Goal: Transaction & Acquisition: Purchase product/service

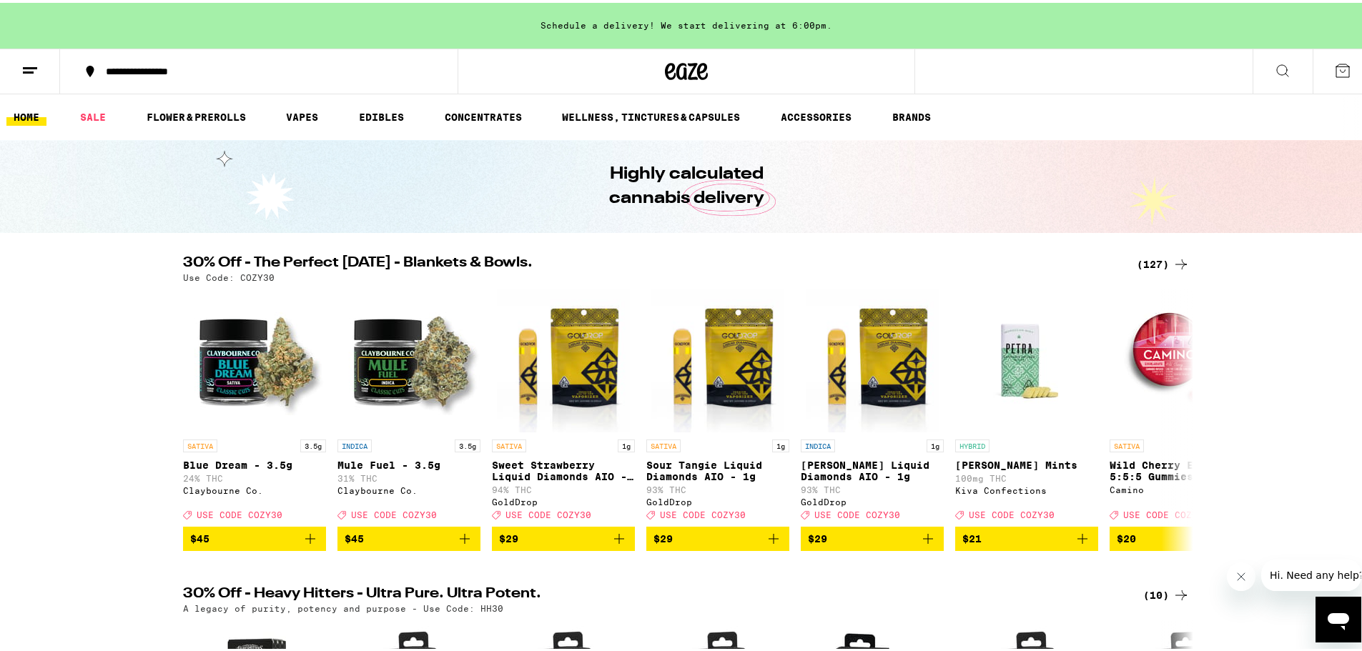
click at [81, 312] on div "30% Off - The Perfect [DATE] - Blankets & Bowls. (127) Use Code: COZY30 SATIVA …" at bounding box center [686, 400] width 1372 height 295
drag, startPoint x: 71, startPoint y: 302, endPoint x: 63, endPoint y: 295, distance: 11.2
click at [70, 302] on div "30% Off - The Perfect [DATE] - Blankets & Bowls. (127) Use Code: COZY30 SATIVA …" at bounding box center [686, 400] width 1372 height 295
click at [53, 294] on div "30% Off - The Perfect [DATE] - Blankets & Bowls. (127) Use Code: COZY30 SATIVA …" at bounding box center [686, 400] width 1372 height 295
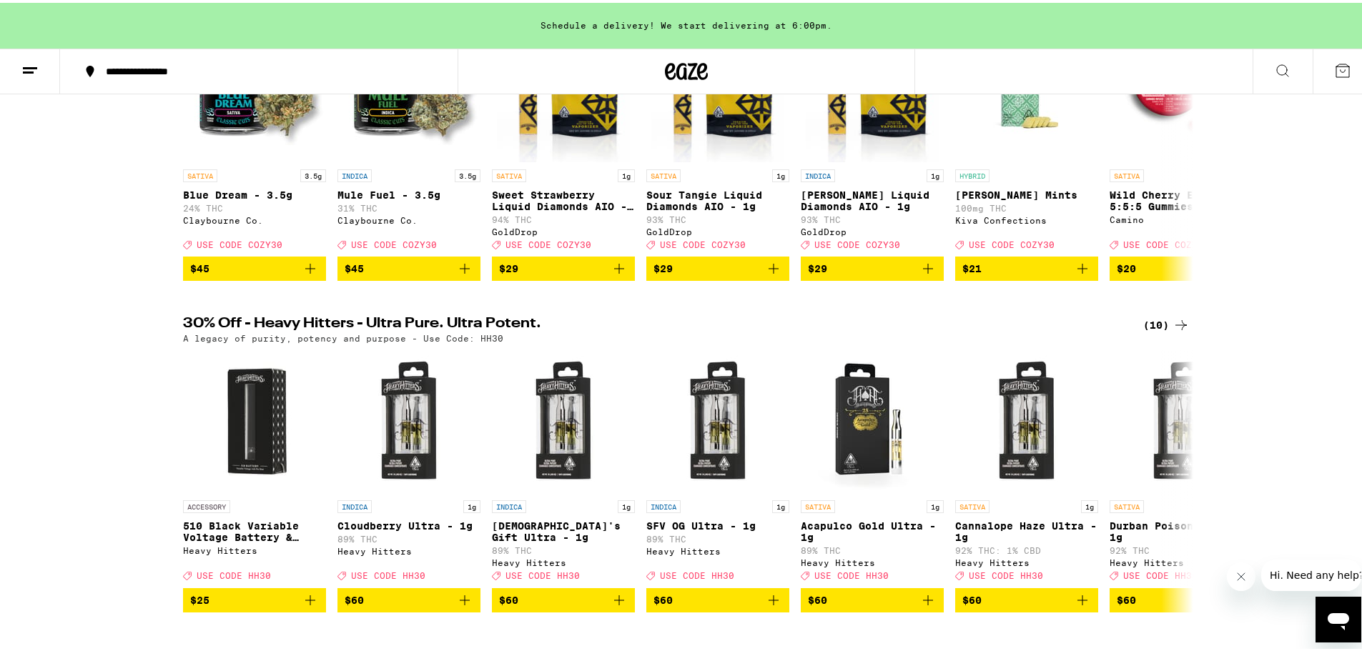
scroll to position [286, 0]
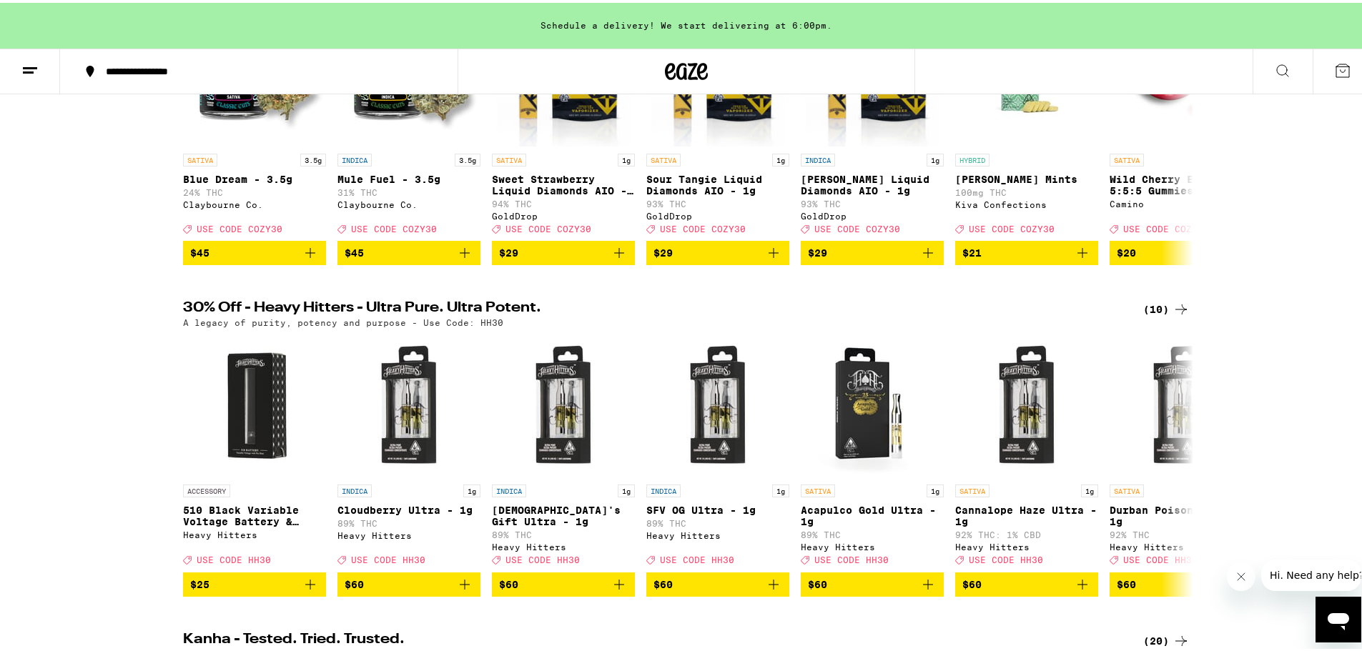
click at [47, 240] on div "30% Off - The Perfect [DATE] - Blankets & Bowls. (127) Use Code: COZY30 SATIVA …" at bounding box center [686, 114] width 1372 height 295
click at [42, 242] on div "30% Off - The Perfect [DATE] - Blankets & Bowls. (127) Use Code: COZY30 SATIVA …" at bounding box center [686, 114] width 1372 height 295
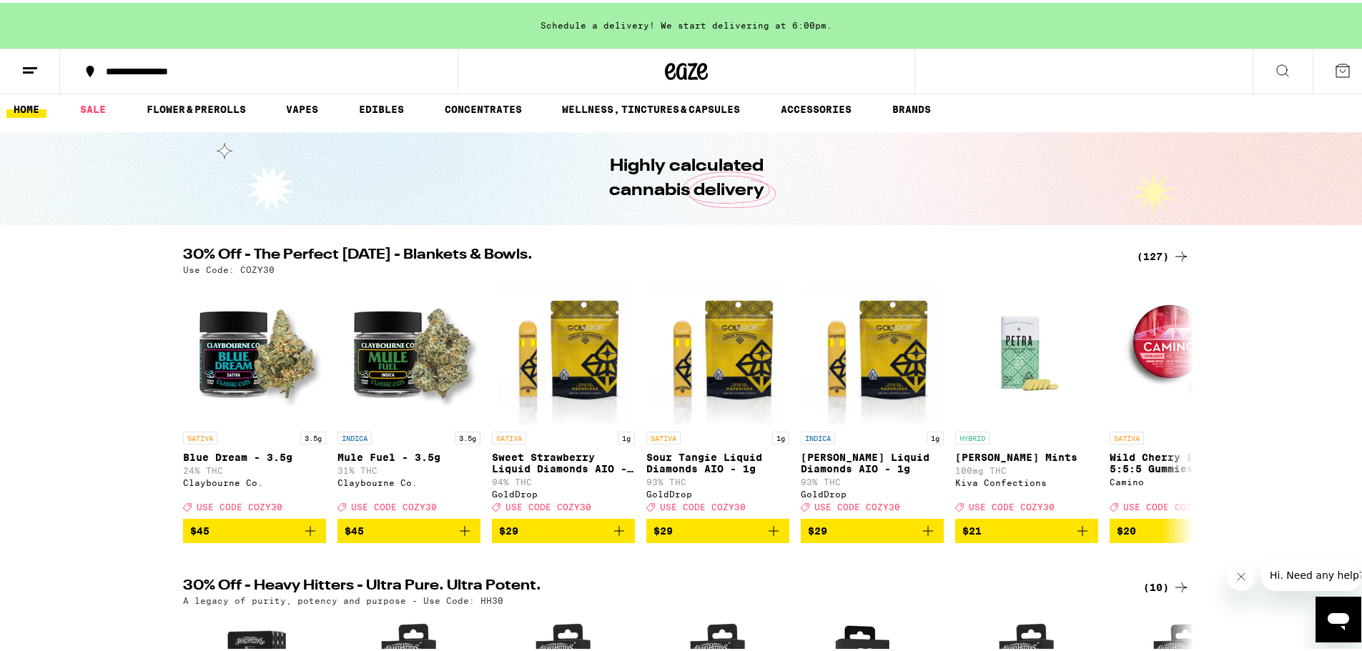
scroll to position [0, 0]
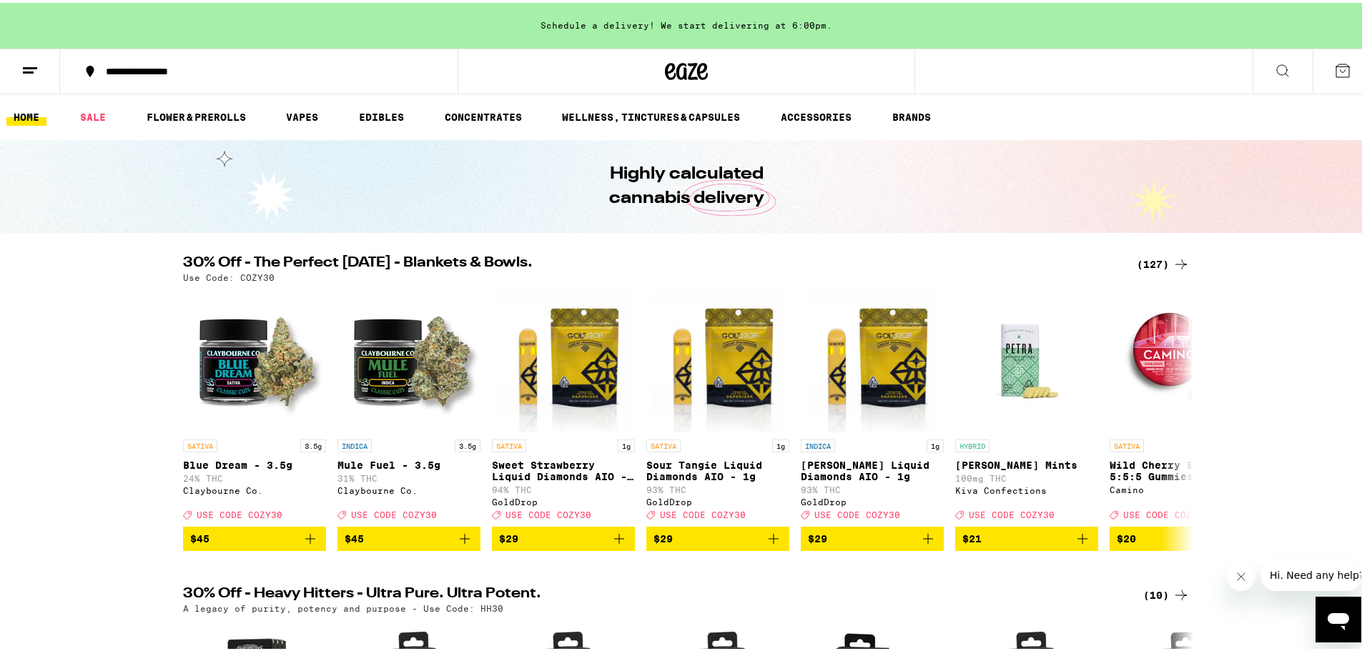
click at [1172, 258] on icon at bounding box center [1180, 261] width 17 height 17
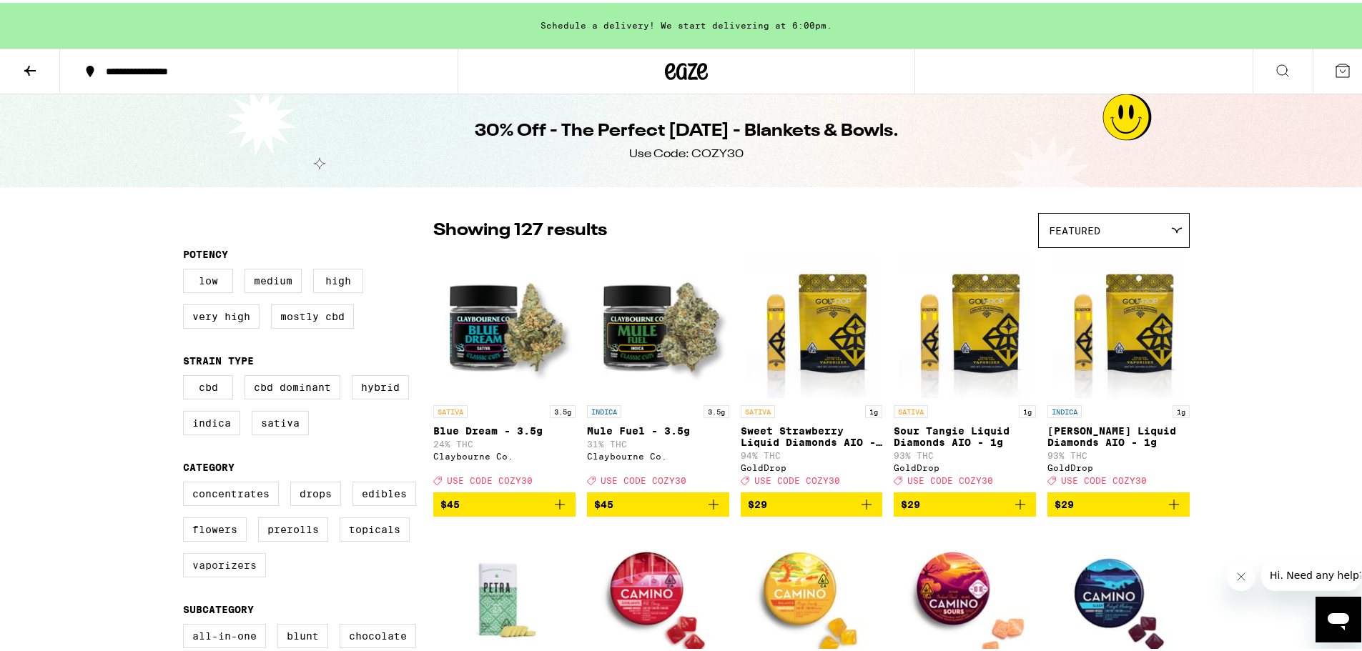
click at [226, 575] on label "Vaporizers" at bounding box center [224, 562] width 83 height 24
click at [187, 482] on input "Vaporizers" at bounding box center [186, 481] width 1 height 1
checkbox input "true"
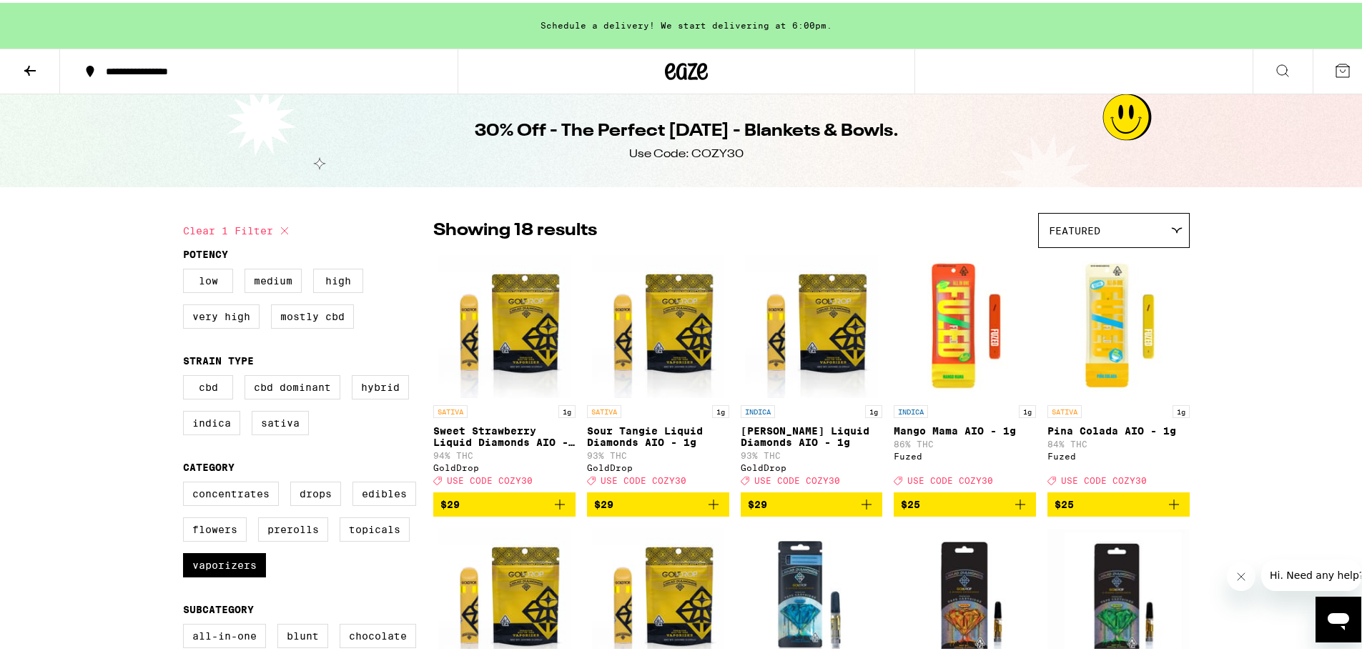
click at [553, 510] on icon "Add to bag" at bounding box center [559, 501] width 17 height 17
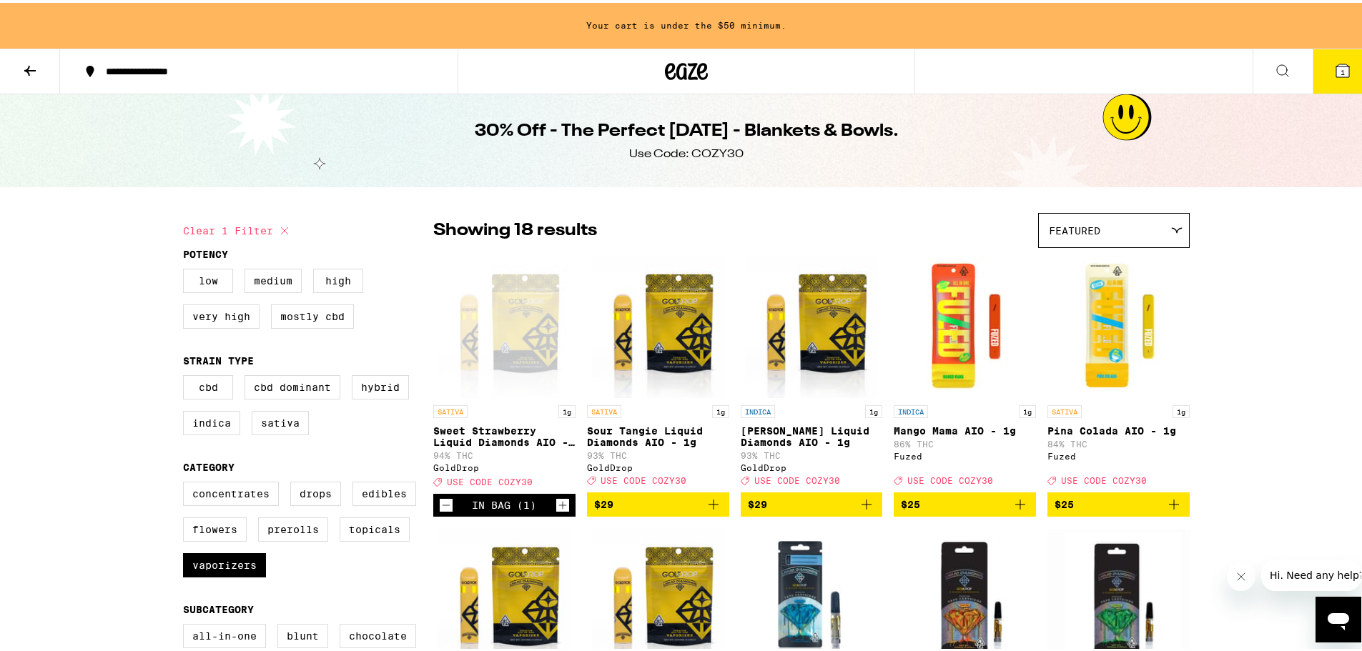
click at [711, 510] on icon "Add to bag" at bounding box center [713, 501] width 17 height 17
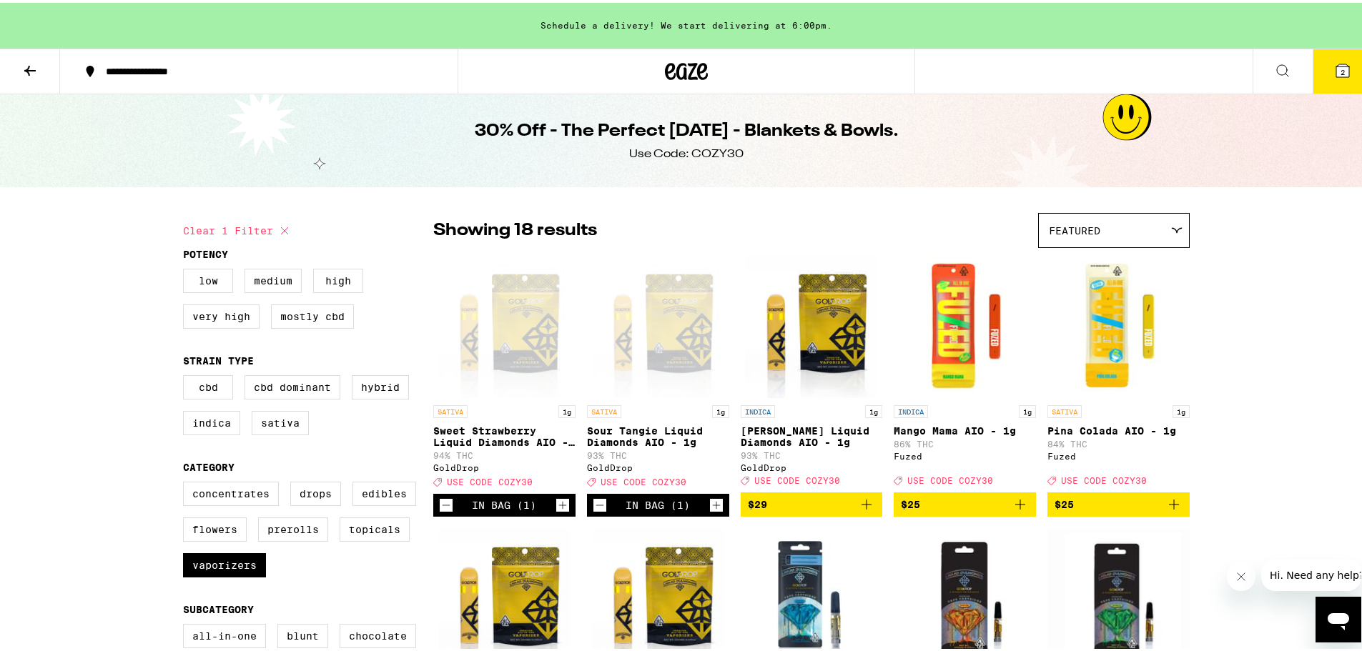
click at [861, 510] on icon "Add to bag" at bounding box center [866, 501] width 17 height 17
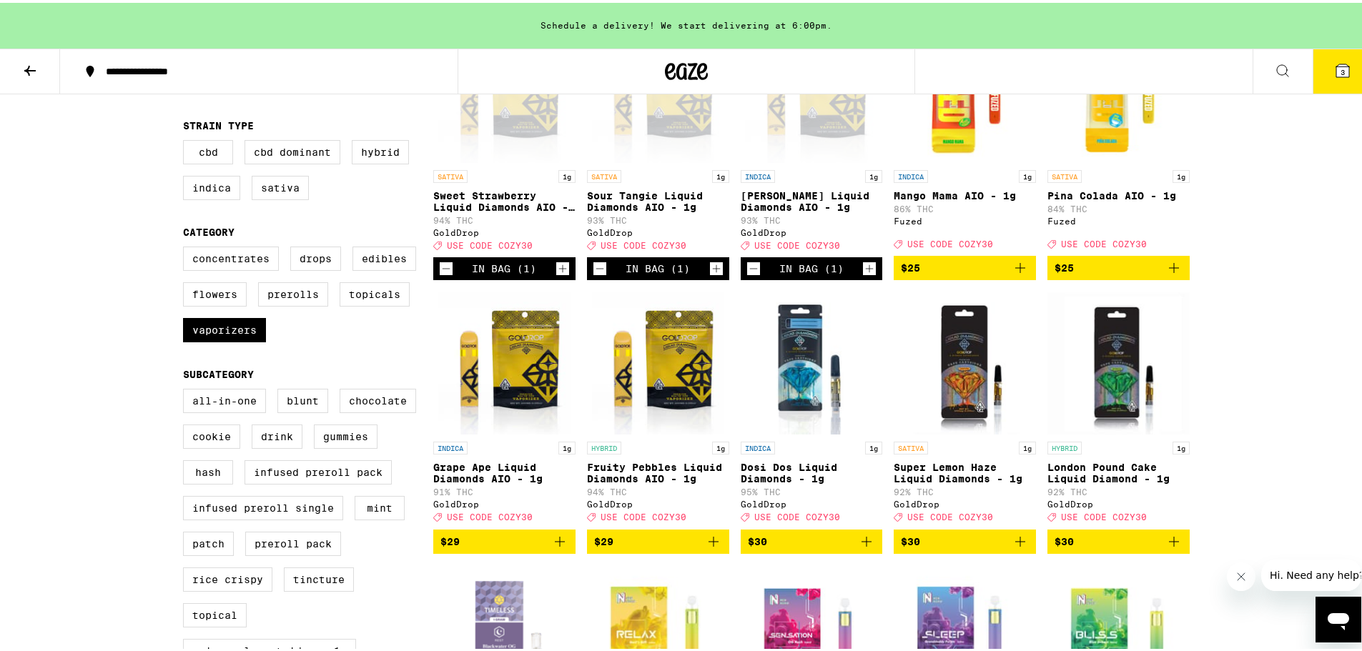
scroll to position [357, 0]
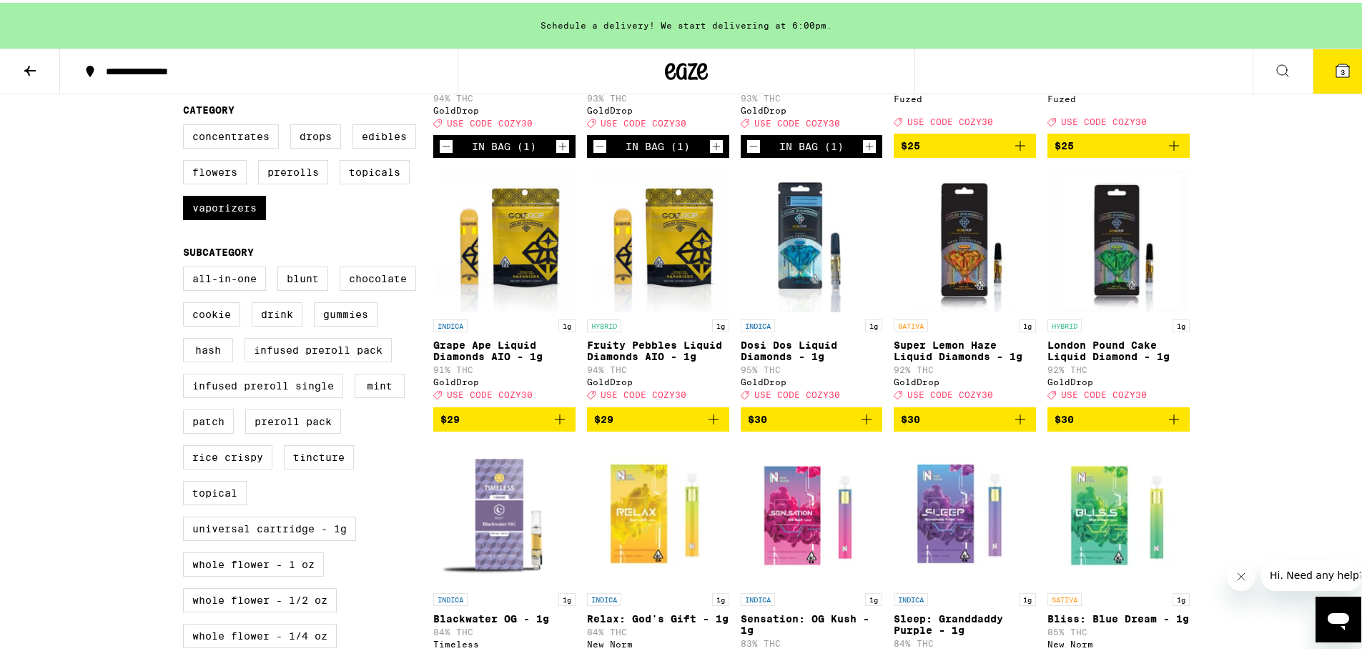
click at [1330, 58] on button "3" at bounding box center [1342, 68] width 60 height 44
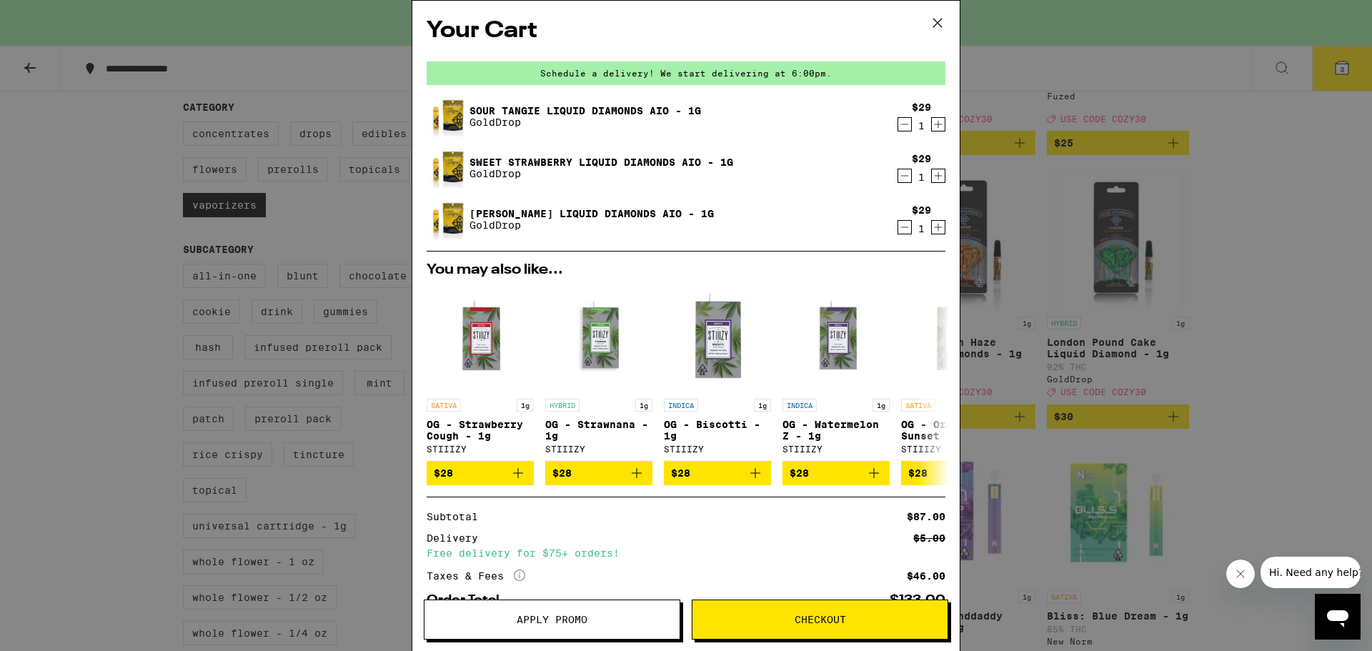
click at [617, 614] on button "Apply Promo" at bounding box center [552, 620] width 257 height 40
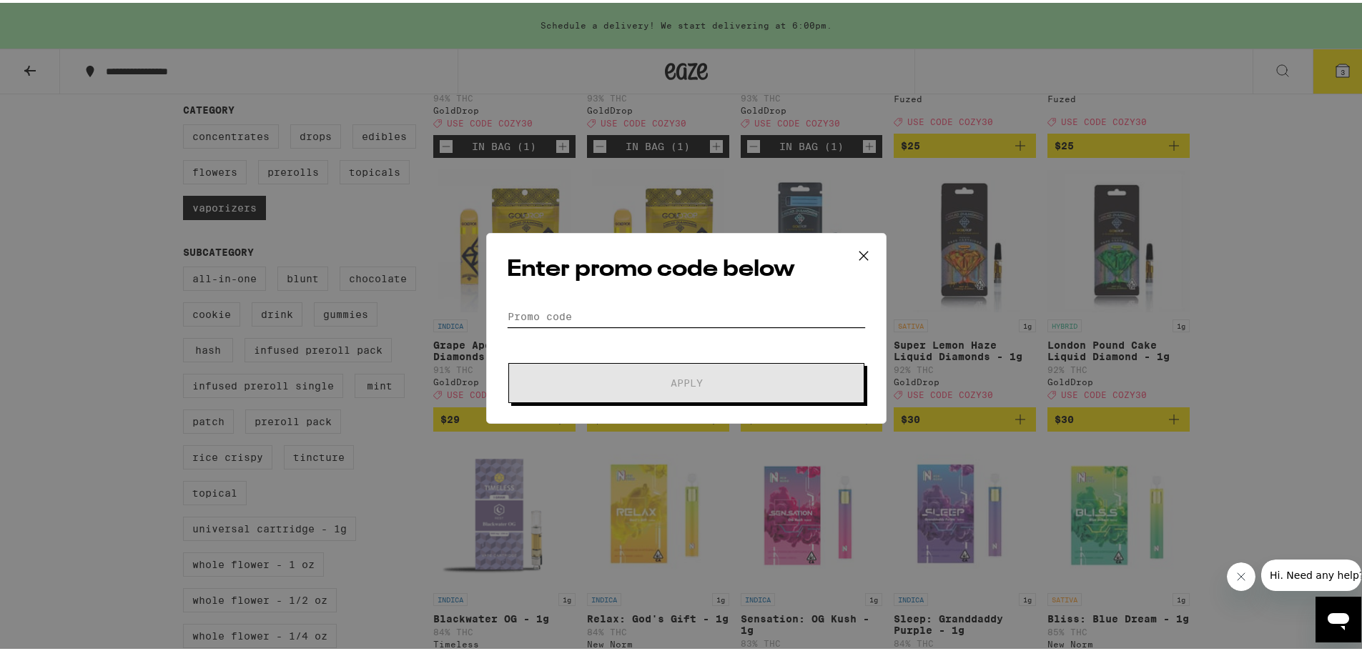
click at [673, 310] on input "Promo Code" at bounding box center [686, 313] width 359 height 21
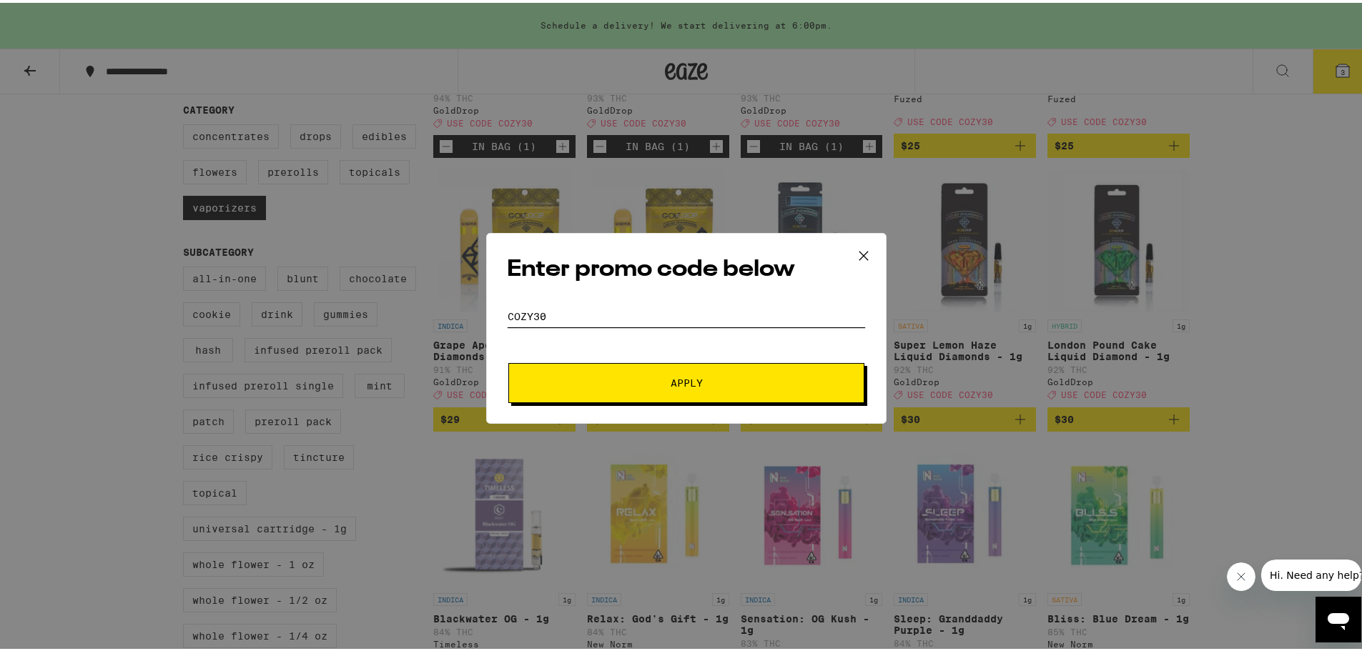
type input "cozy30"
click at [761, 375] on button "Apply" at bounding box center [686, 380] width 356 height 40
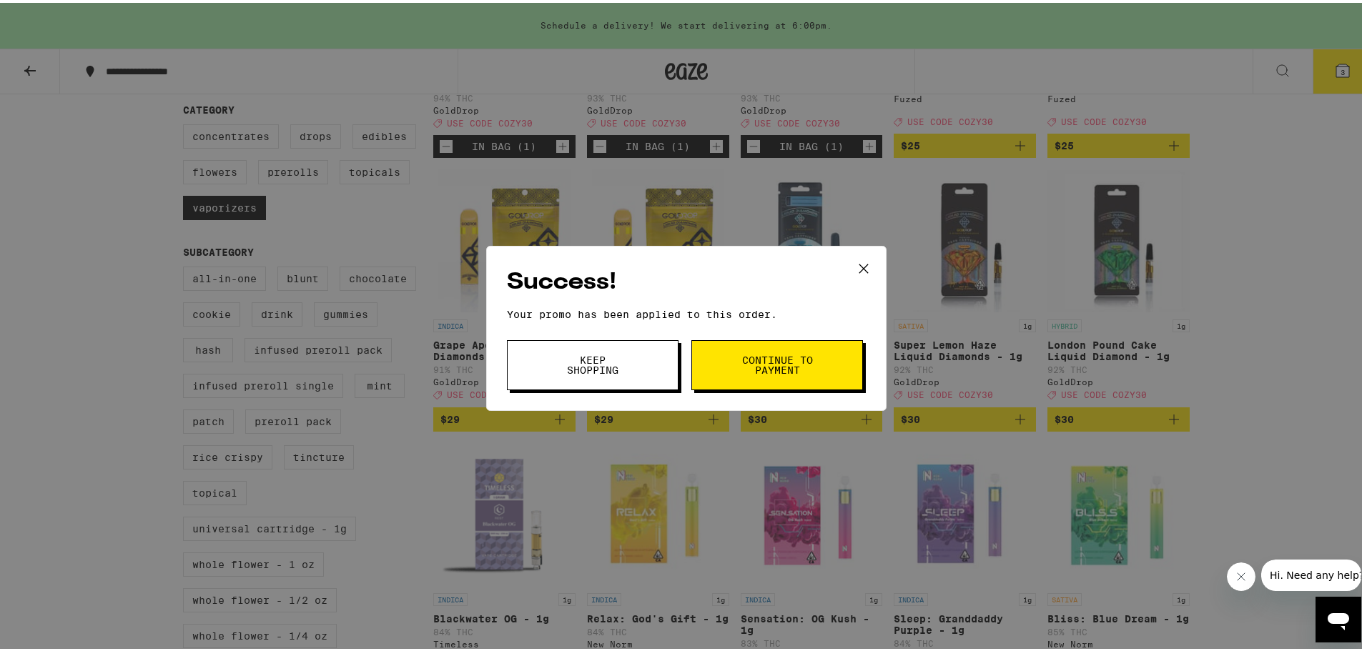
click at [760, 360] on span "Continue to payment" at bounding box center [777, 362] width 73 height 20
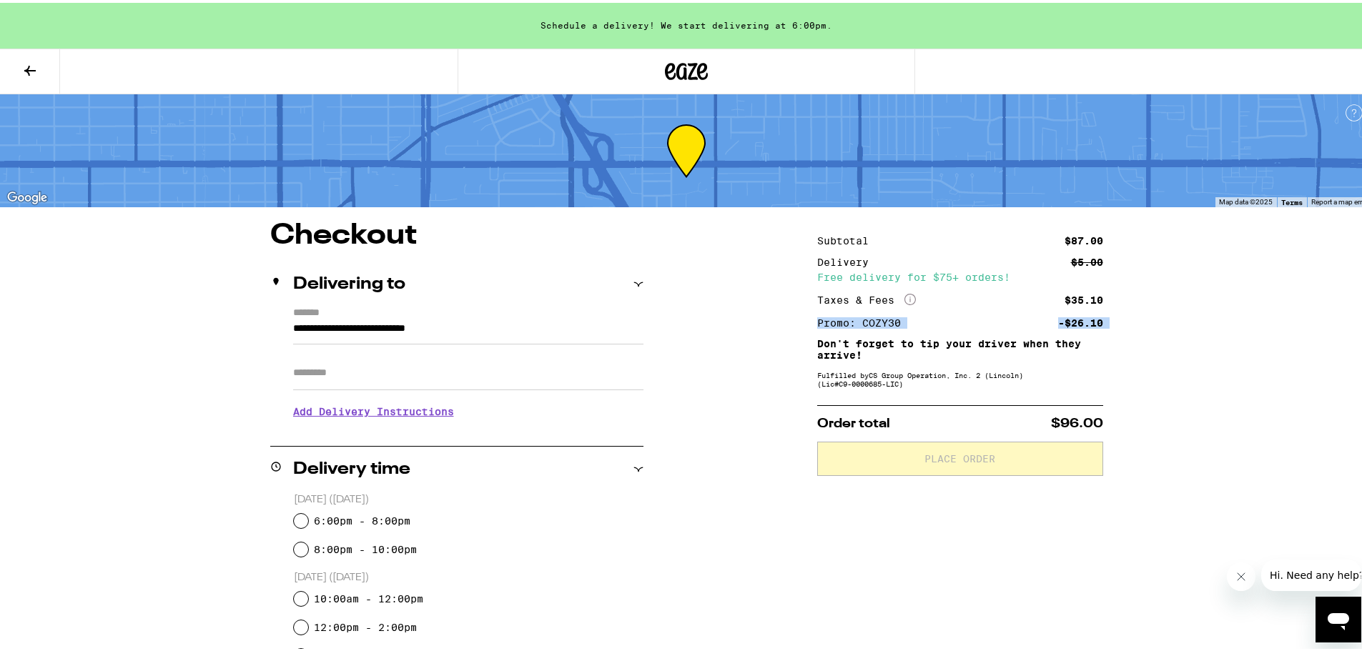
click at [745, 330] on div "**********" at bounding box center [686, 642] width 1029 height 846
click at [746, 353] on div "**********" at bounding box center [686, 642] width 1029 height 846
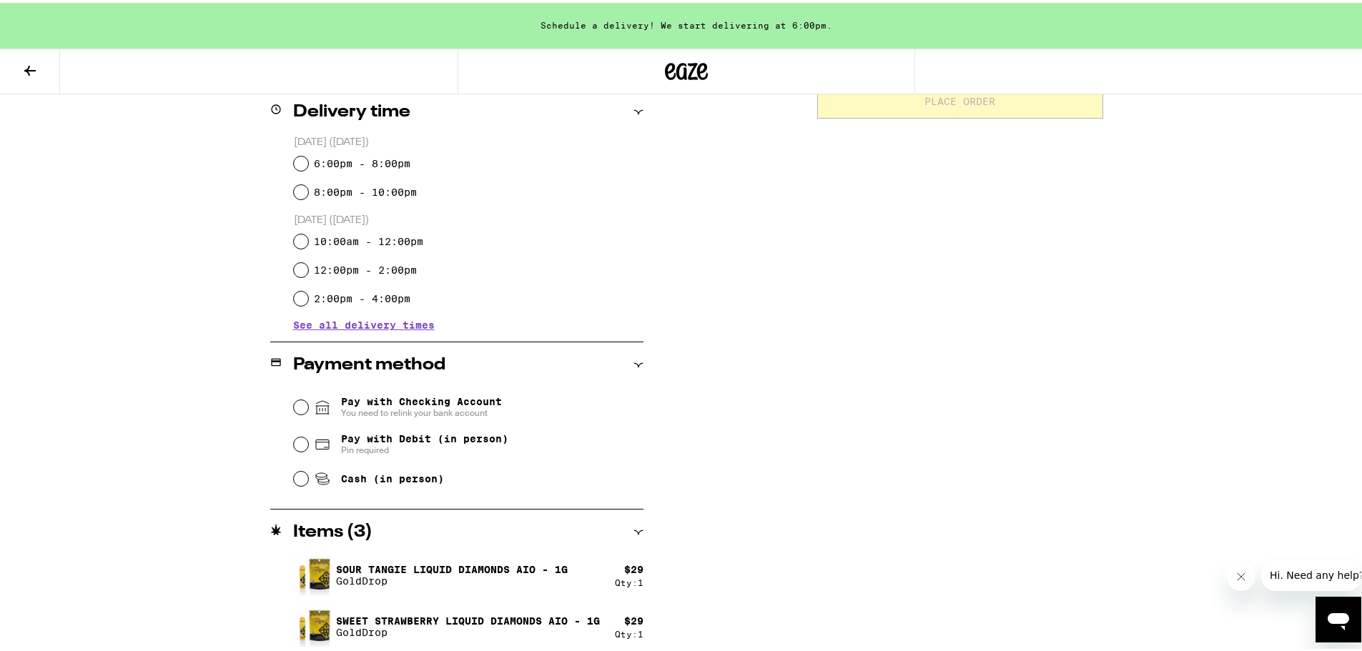
click at [324, 166] on label "6:00pm - 8:00pm" at bounding box center [362, 160] width 96 height 11
click at [308, 166] on input "6:00pm - 8:00pm" at bounding box center [301, 161] width 14 height 14
radio input "true"
click at [367, 436] on span "Pay with Debit (in person)" at bounding box center [424, 435] width 167 height 11
click at [308, 436] on input "Pay with Debit (in person) Pin required" at bounding box center [301, 442] width 14 height 14
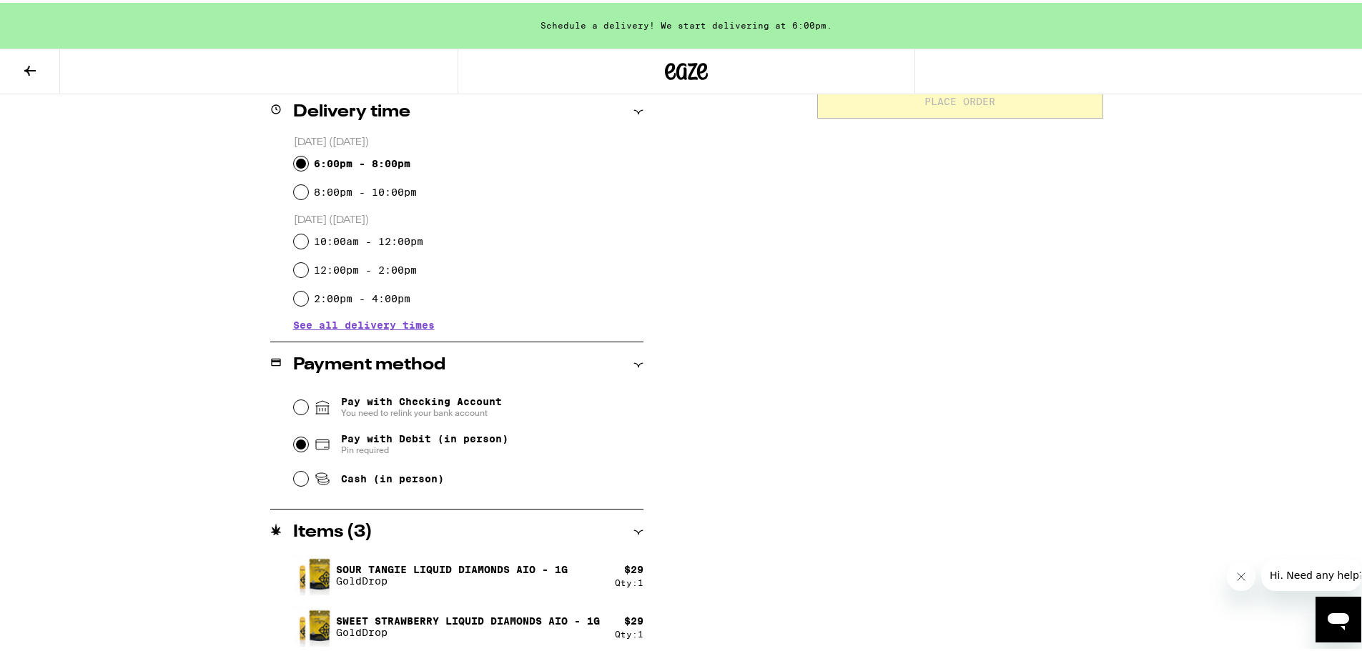
radio input "true"
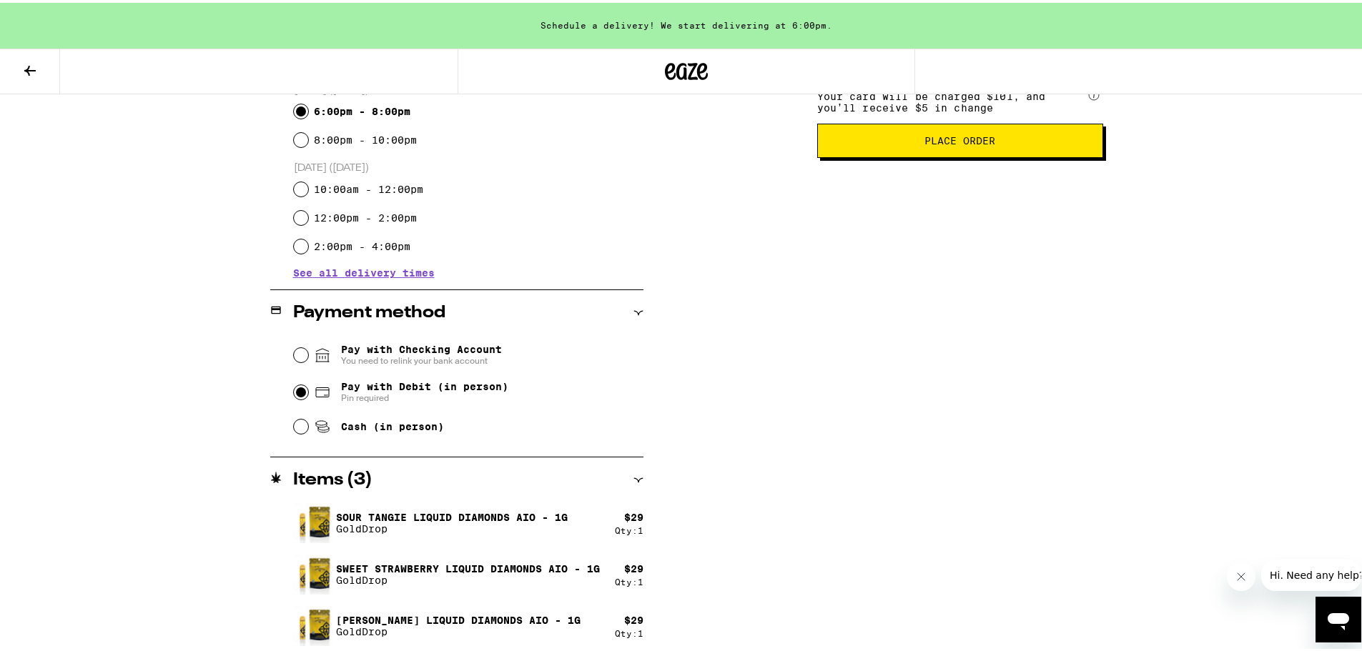
scroll to position [414, 0]
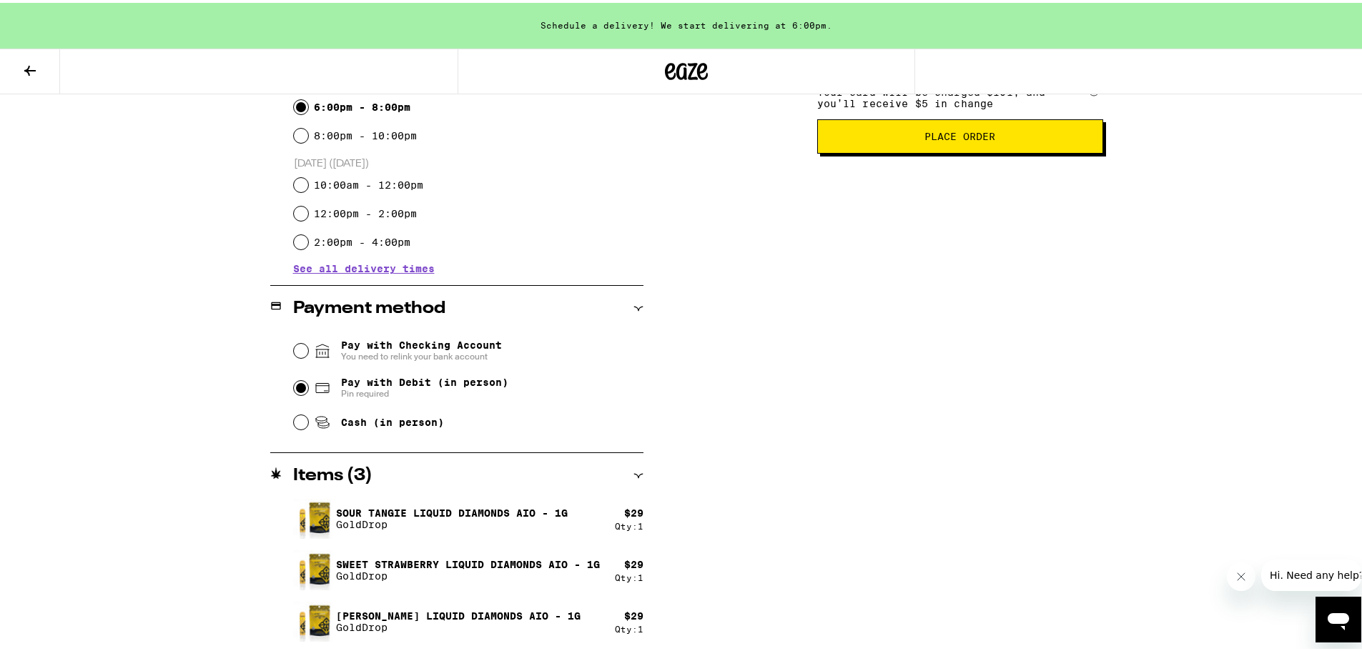
click at [723, 312] on div "**********" at bounding box center [686, 228] width 1029 height 846
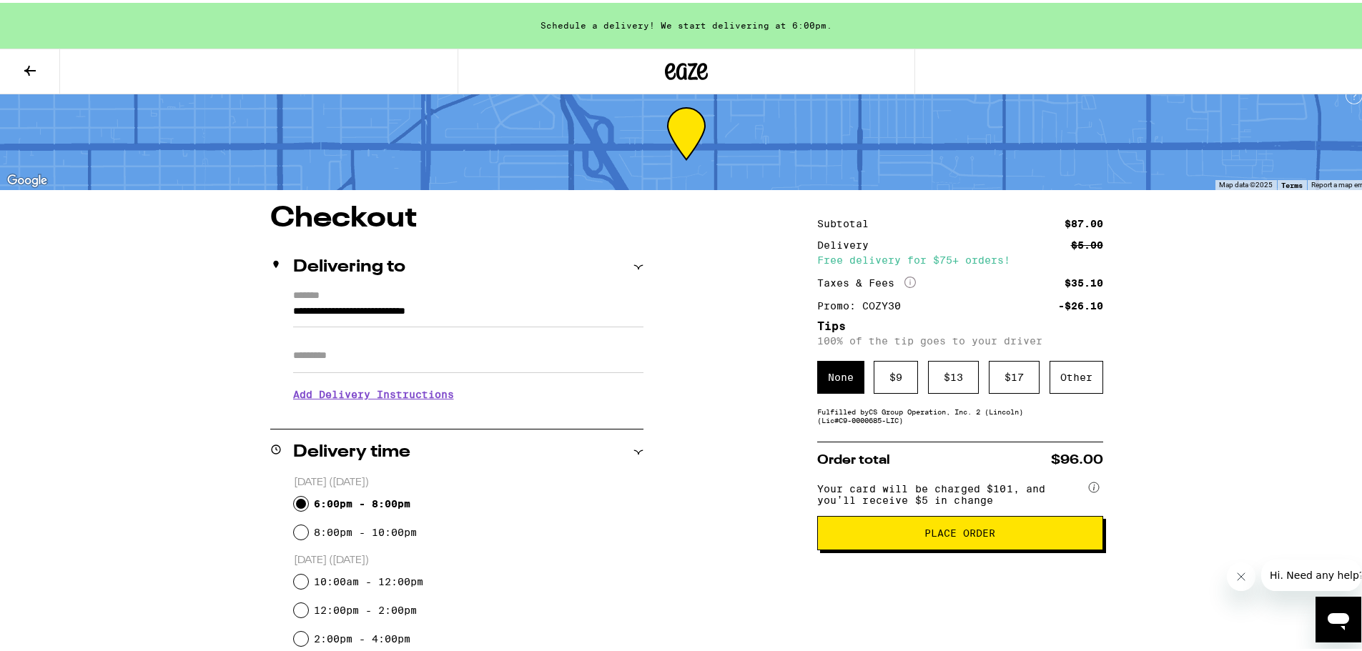
scroll to position [0, 0]
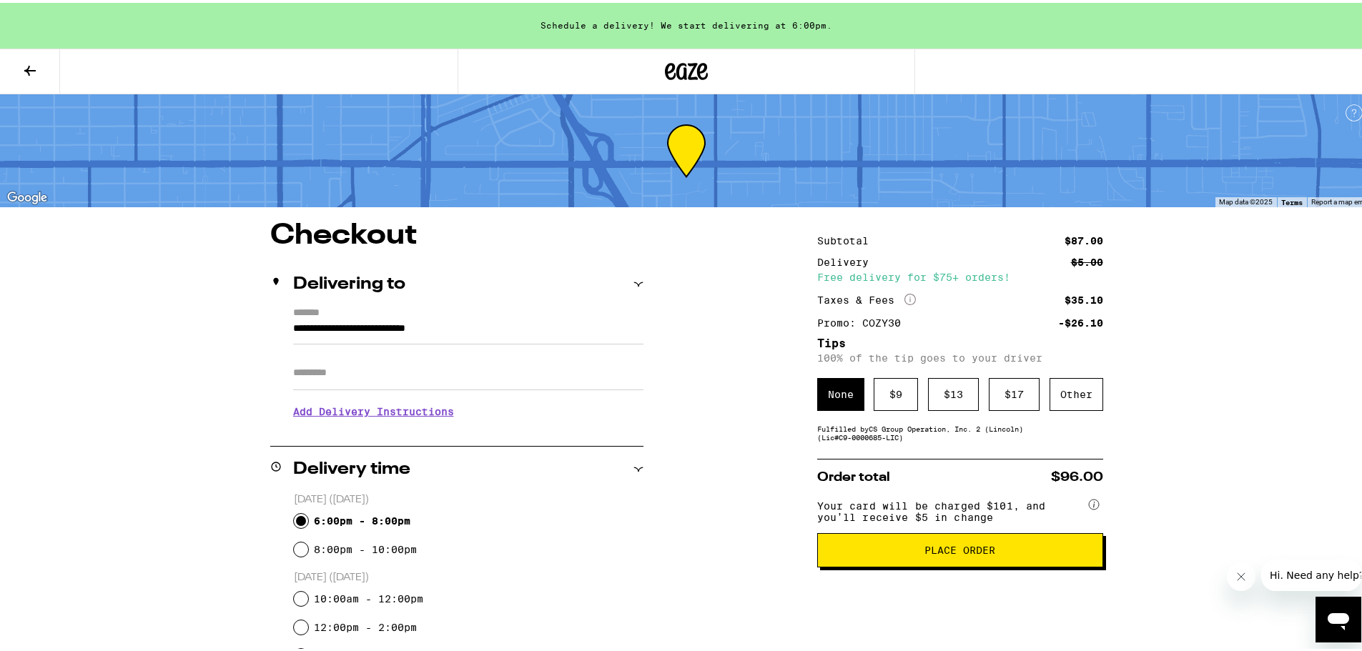
click at [723, 312] on div "**********" at bounding box center [686, 642] width 1029 height 846
click at [1001, 553] on span "Place Order" at bounding box center [960, 548] width 262 height 10
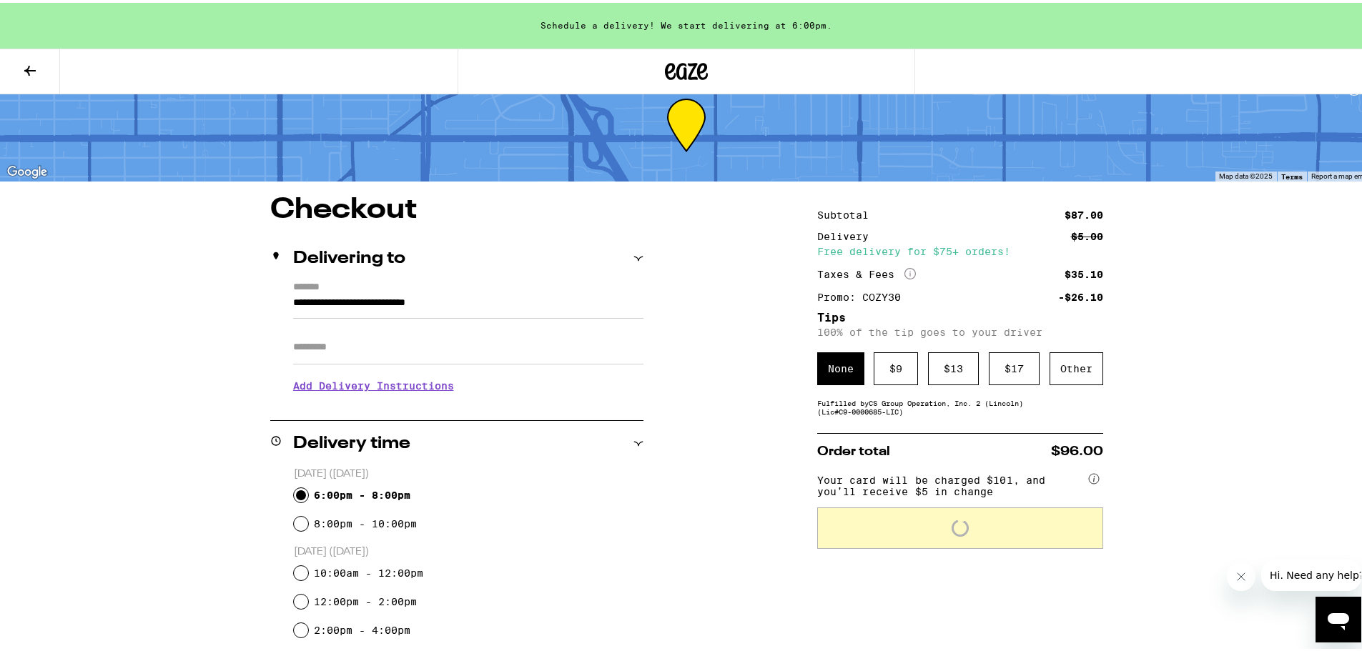
scroll to position [71, 0]
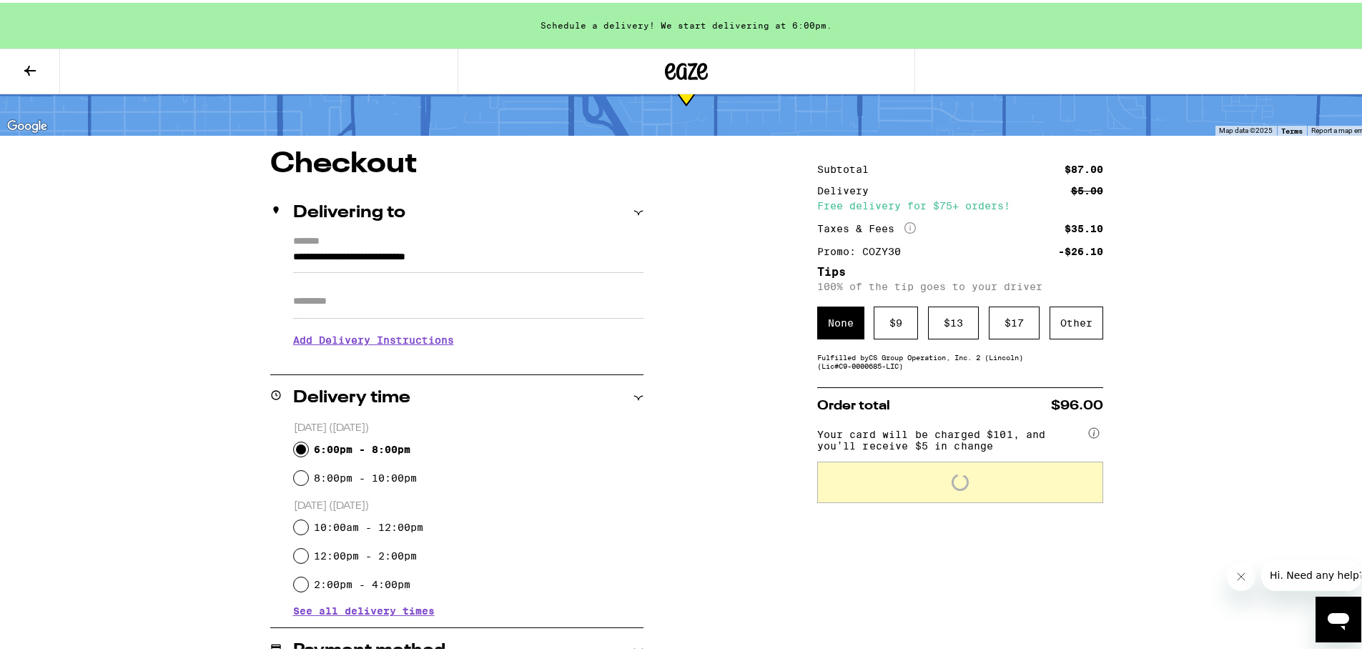
click at [1327, 615] on icon "Open messaging window" at bounding box center [1338, 619] width 26 height 26
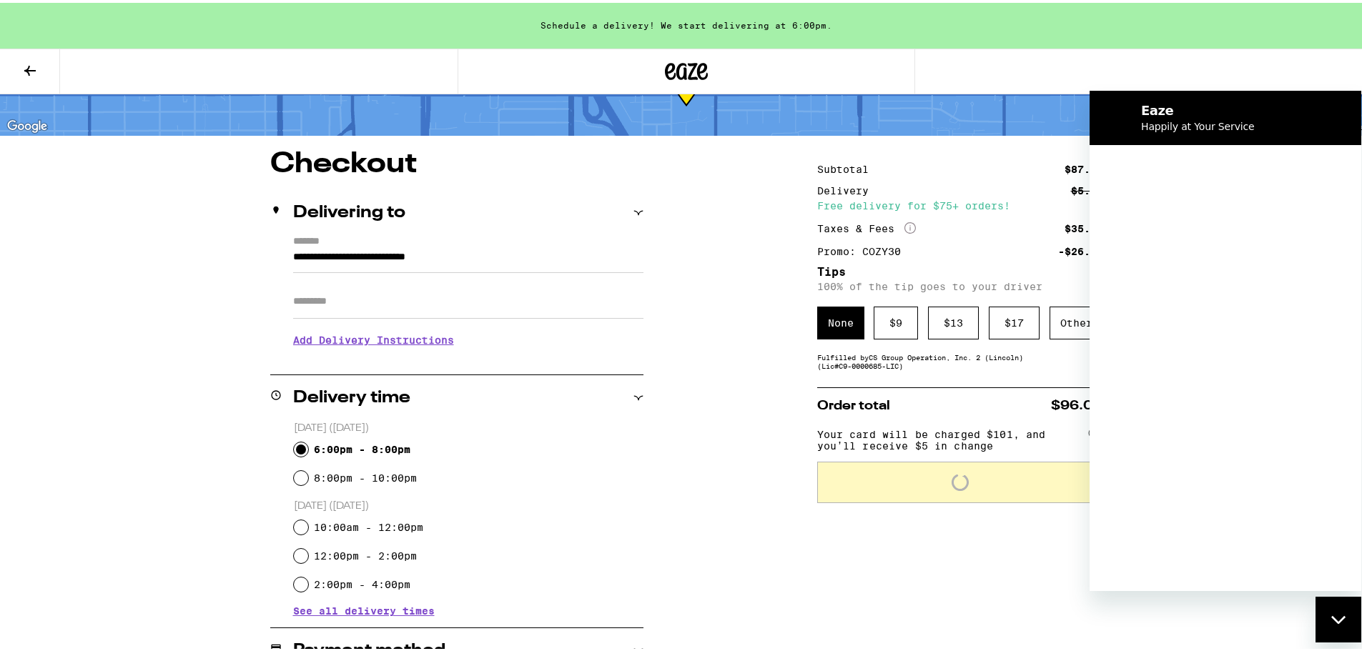
scroll to position [0, 0]
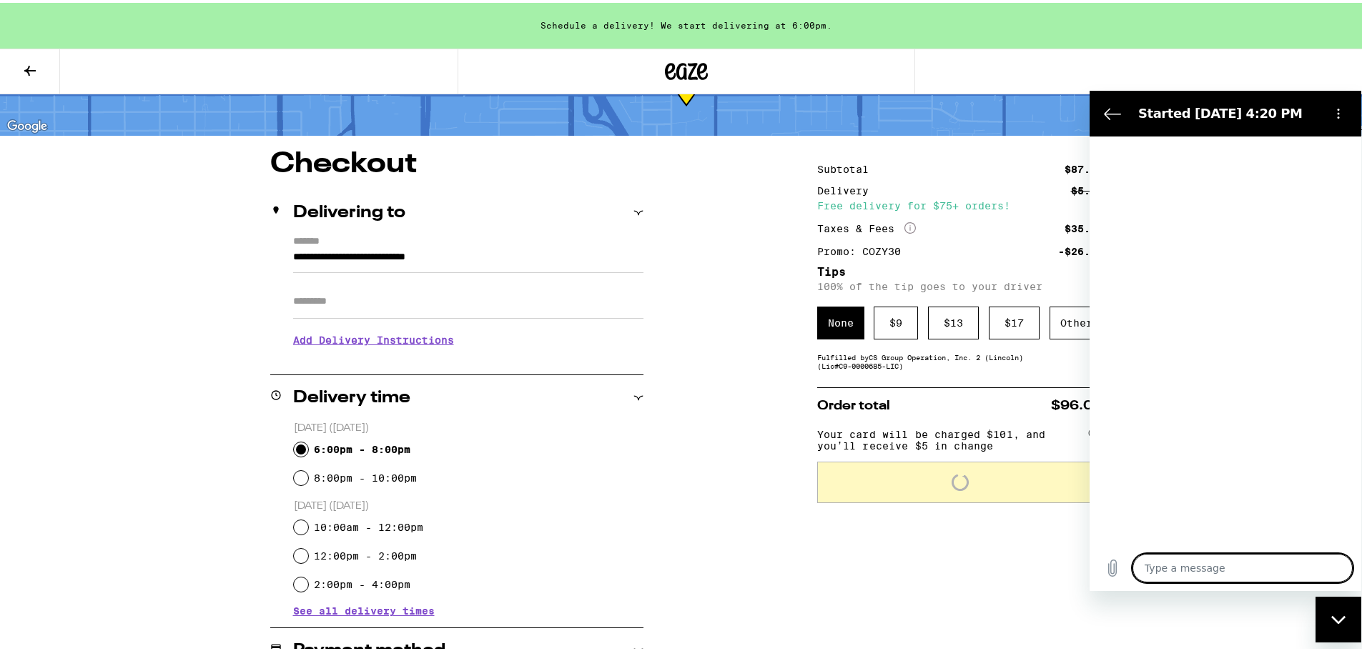
type textarea "x"
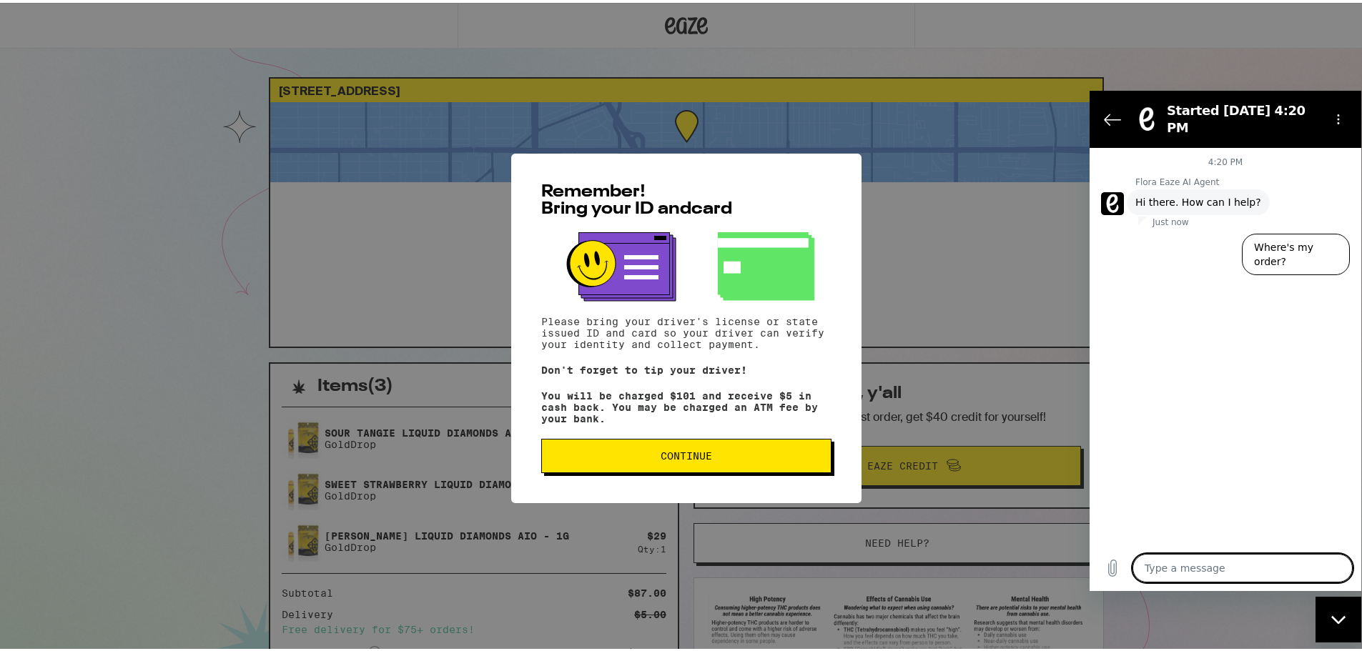
click at [702, 458] on span "Continue" at bounding box center [685, 453] width 51 height 10
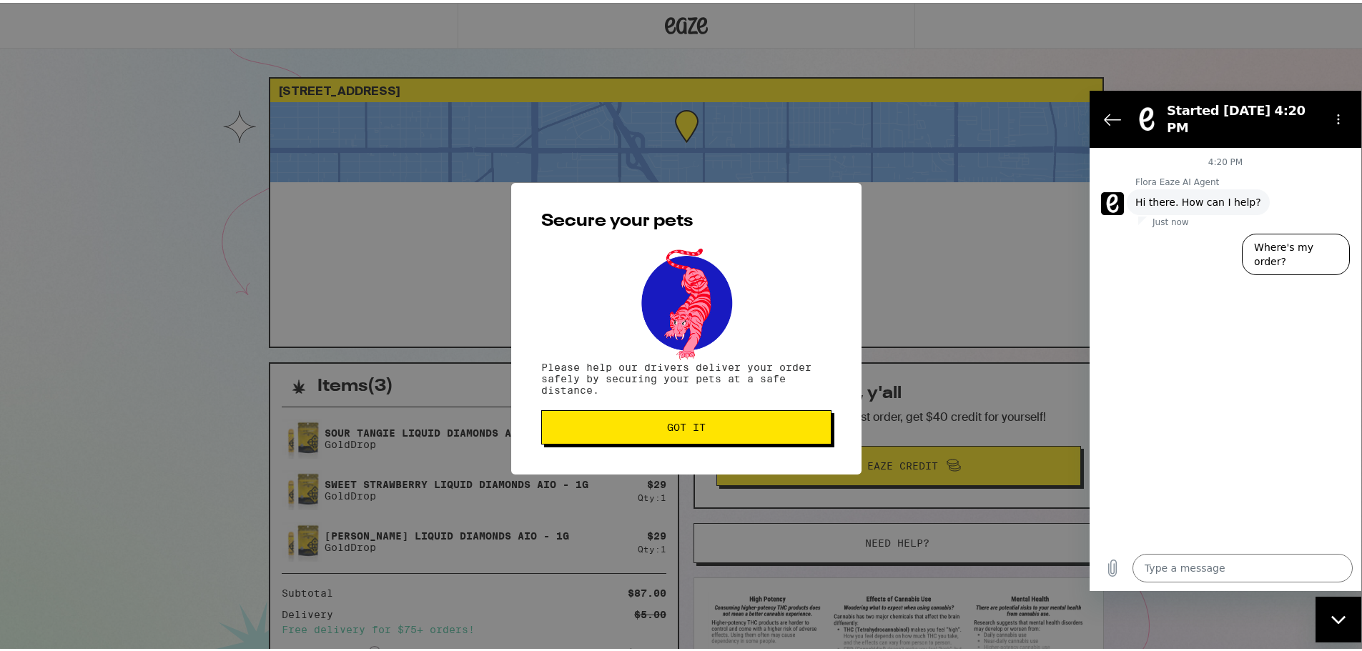
click at [728, 424] on span "Got it" at bounding box center [686, 425] width 266 height 10
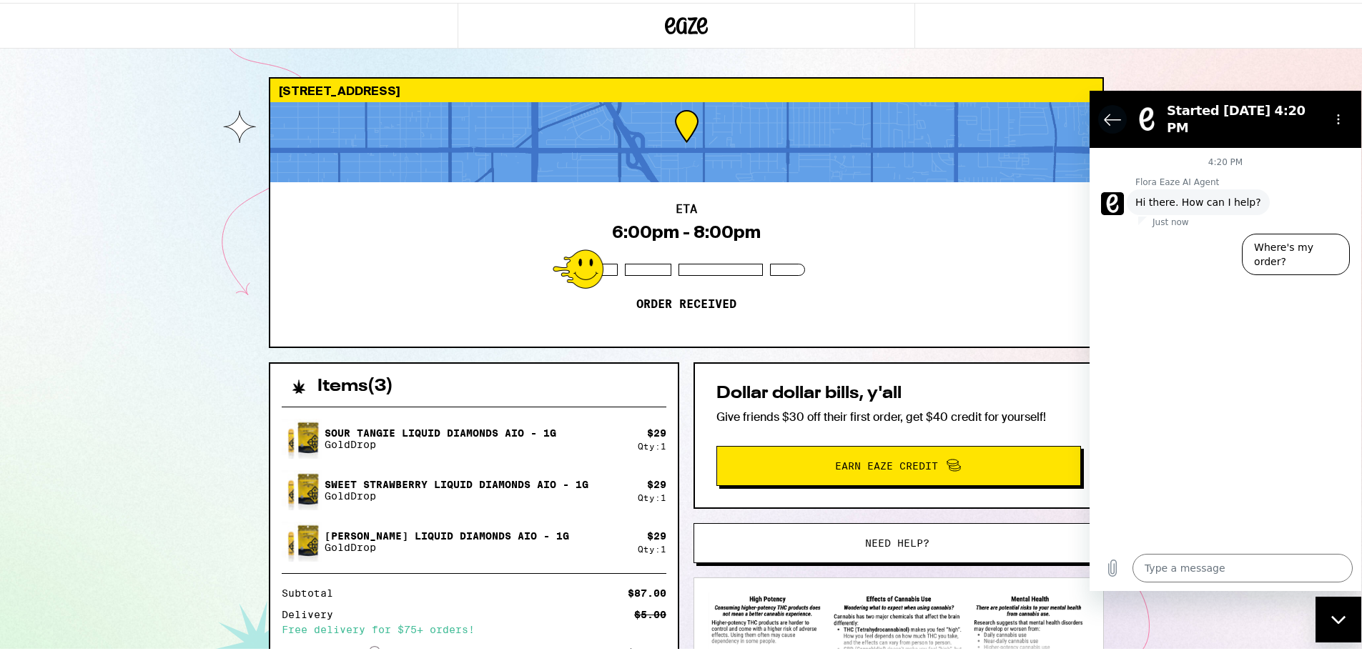
click at [1110, 110] on icon "Back to the conversation list" at bounding box center [1112, 118] width 17 height 17
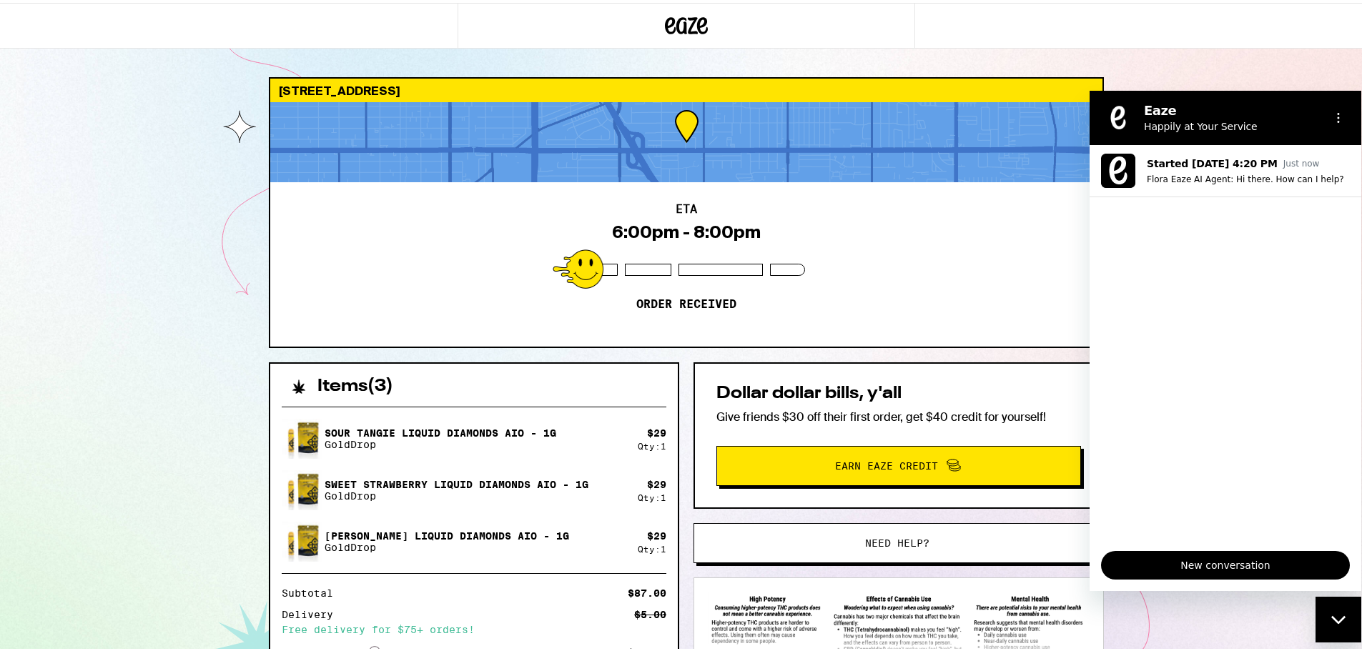
click at [1342, 620] on icon "Close messaging window" at bounding box center [1338, 619] width 15 height 9
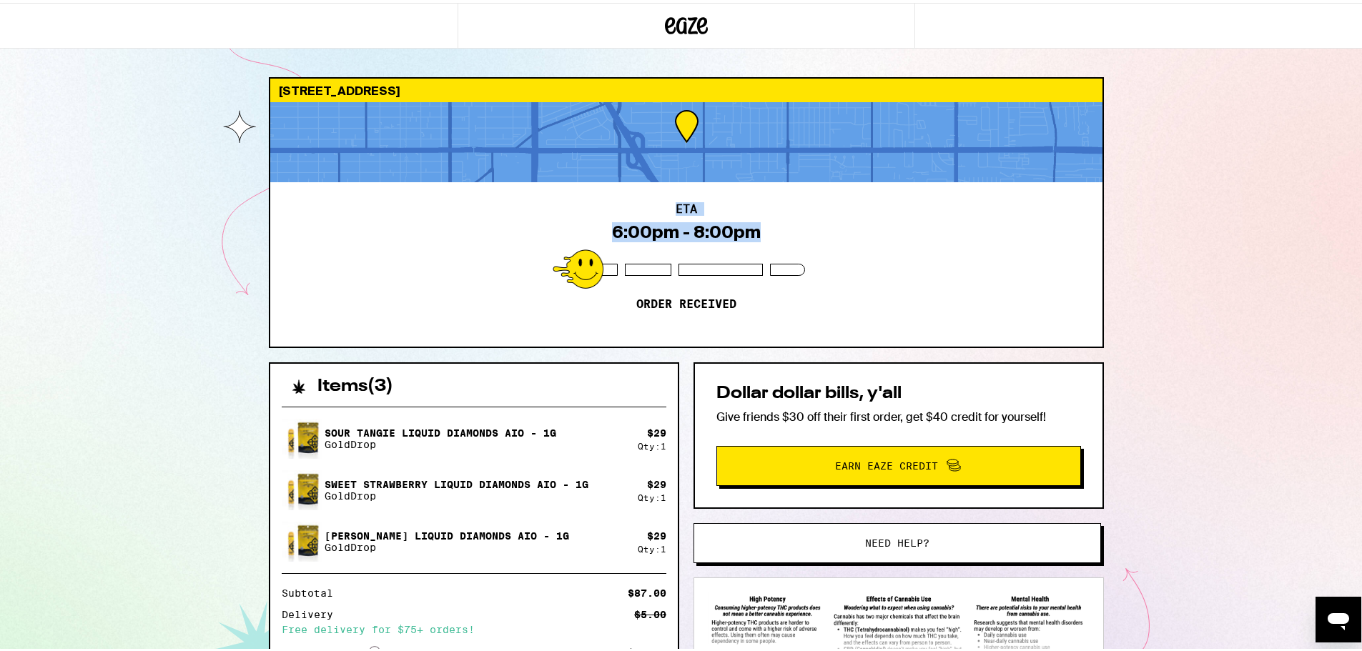
drag, startPoint x: 1234, startPoint y: 173, endPoint x: 1233, endPoint y: 217, distance: 44.3
click at [1233, 217] on div "[STREET_ADDRESS] ETA 6:00pm - 8:00pm Order received Items ( 3 ) Sour [PERSON_NA…" at bounding box center [686, 427] width 1372 height 855
click at [1232, 215] on div "[STREET_ADDRESS] ETA 6:00pm - 8:00pm Order received Items ( 3 ) Sour [PERSON_NA…" at bounding box center [686, 427] width 1372 height 855
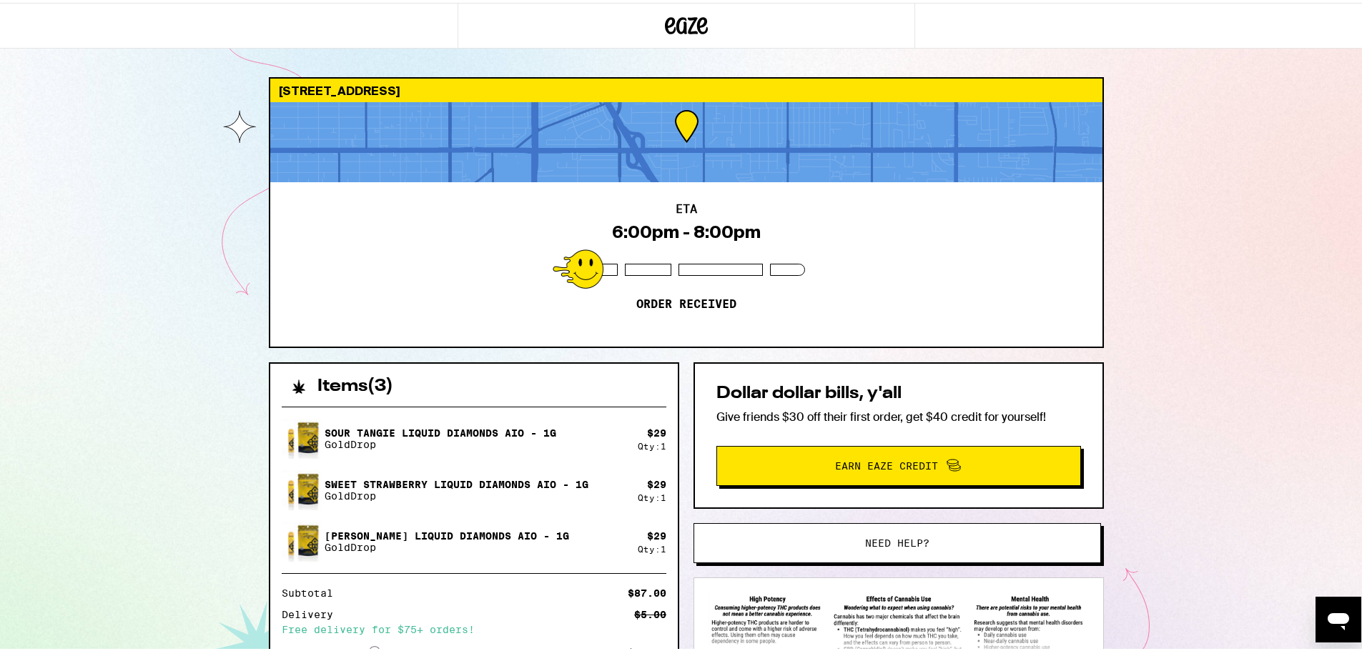
click at [1222, 210] on div "[STREET_ADDRESS] ETA 6:00pm - 8:00pm Order received Items ( 3 ) Sour [PERSON_NA…" at bounding box center [686, 427] width 1372 height 855
click at [1218, 212] on div "[STREET_ADDRESS] ETA 6:00pm - 8:00pm Order received Items ( 3 ) Sour [PERSON_NA…" at bounding box center [686, 427] width 1372 height 855
